Goal: Navigation & Orientation: Find specific page/section

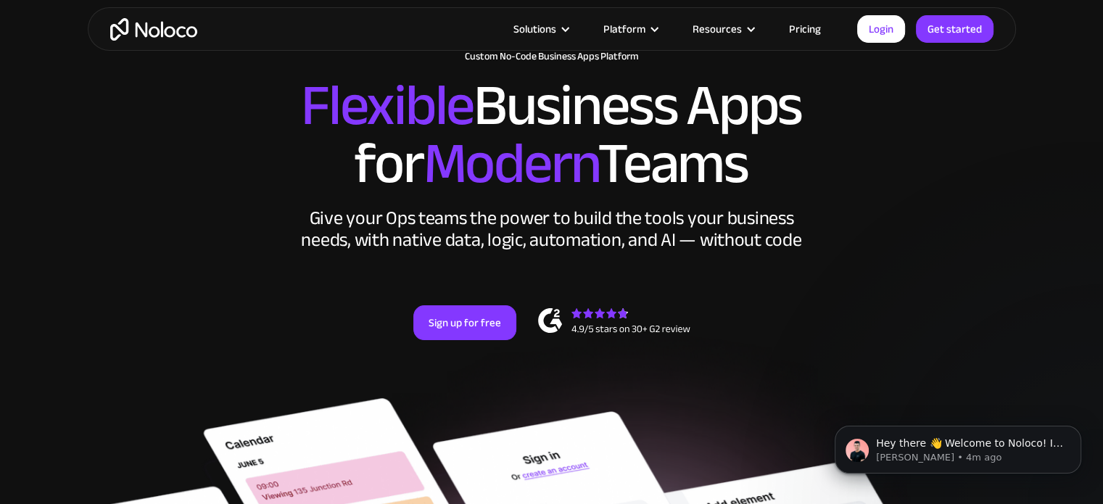
scroll to position [73, 0]
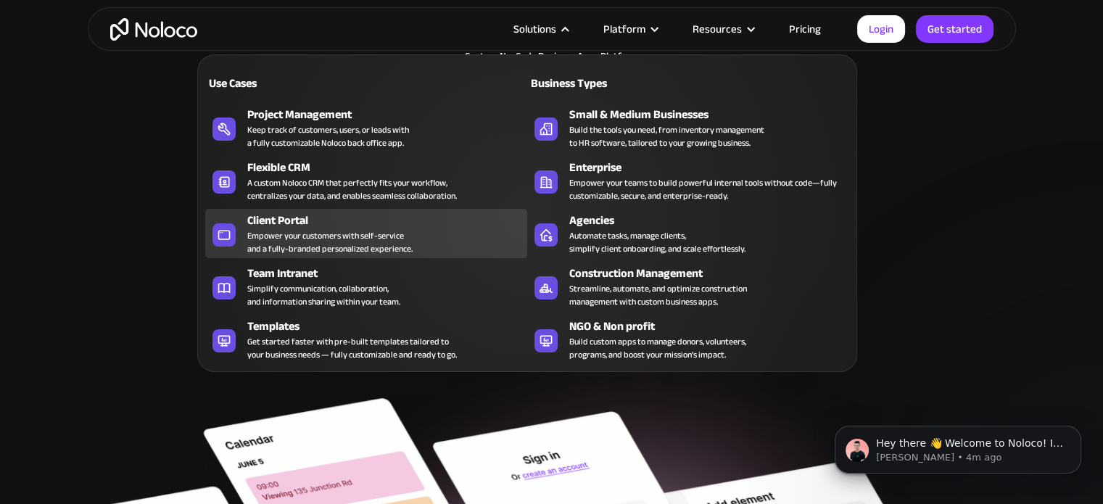
click at [249, 231] on div "Empower your customers with self-service and a fully-branded personalized exper…" at bounding box center [329, 242] width 165 height 26
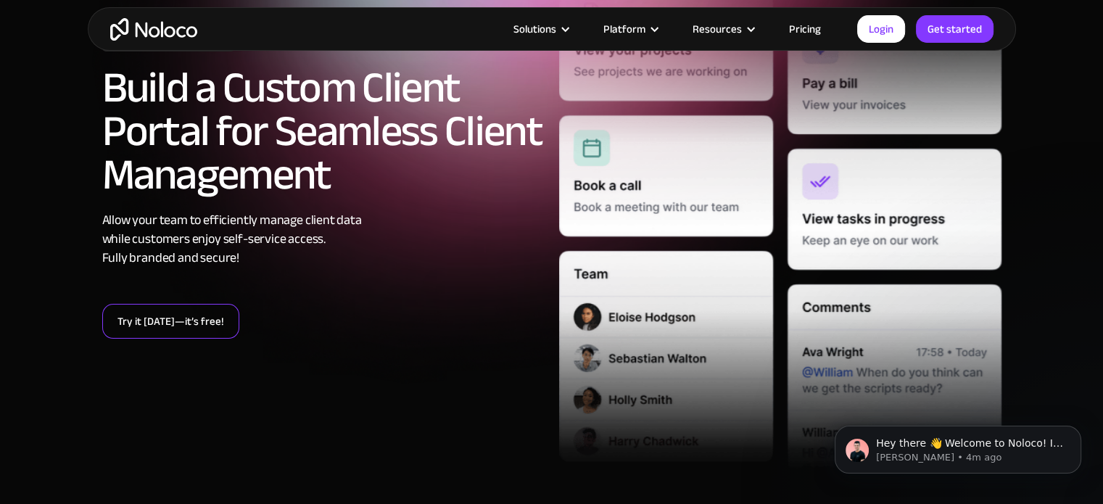
click at [200, 324] on link "Try it today—it’s free!" at bounding box center [170, 321] width 137 height 35
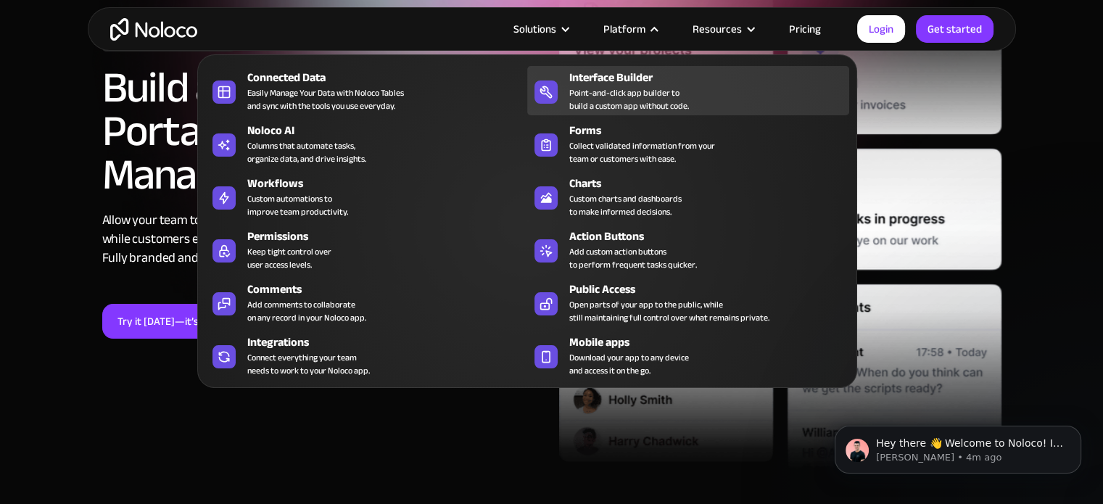
click at [664, 101] on div "Point-and-click app builder to build a custom app without code." at bounding box center [629, 99] width 120 height 26
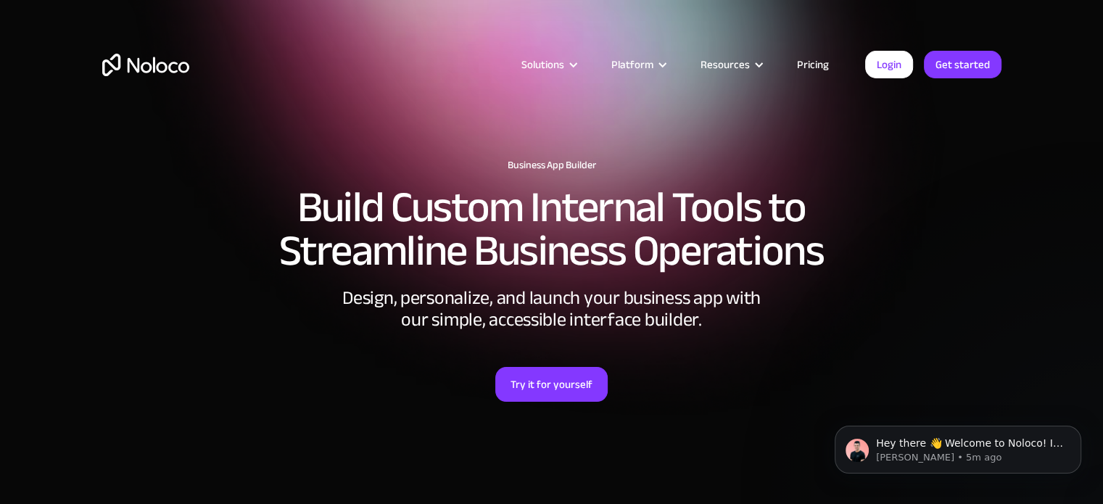
click at [818, 63] on link "Pricing" at bounding box center [813, 64] width 68 height 19
